Goal: Find specific page/section: Find specific page/section

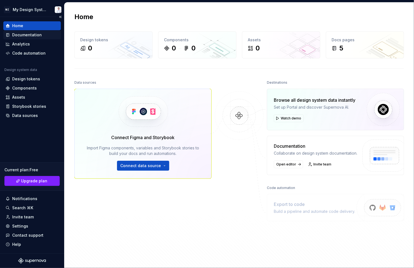
click at [19, 36] on div "Documentation" at bounding box center [27, 35] width 30 height 6
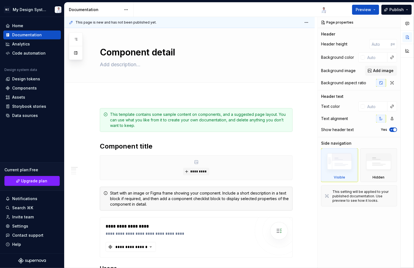
type textarea "*"
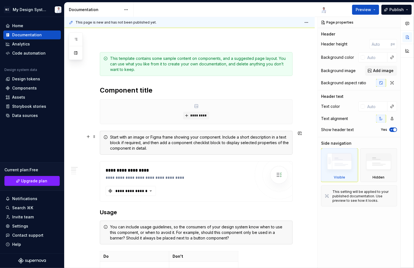
scroll to position [138, 0]
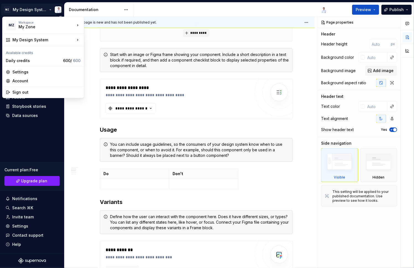
click at [49, 8] on html "MZ My Design System Home Documentation Analytics Code automation Design system …" at bounding box center [207, 134] width 414 height 268
click at [102, 33] on div "TÜV SÜD" at bounding box center [111, 33] width 36 height 6
